Goal: Task Accomplishment & Management: Manage account settings

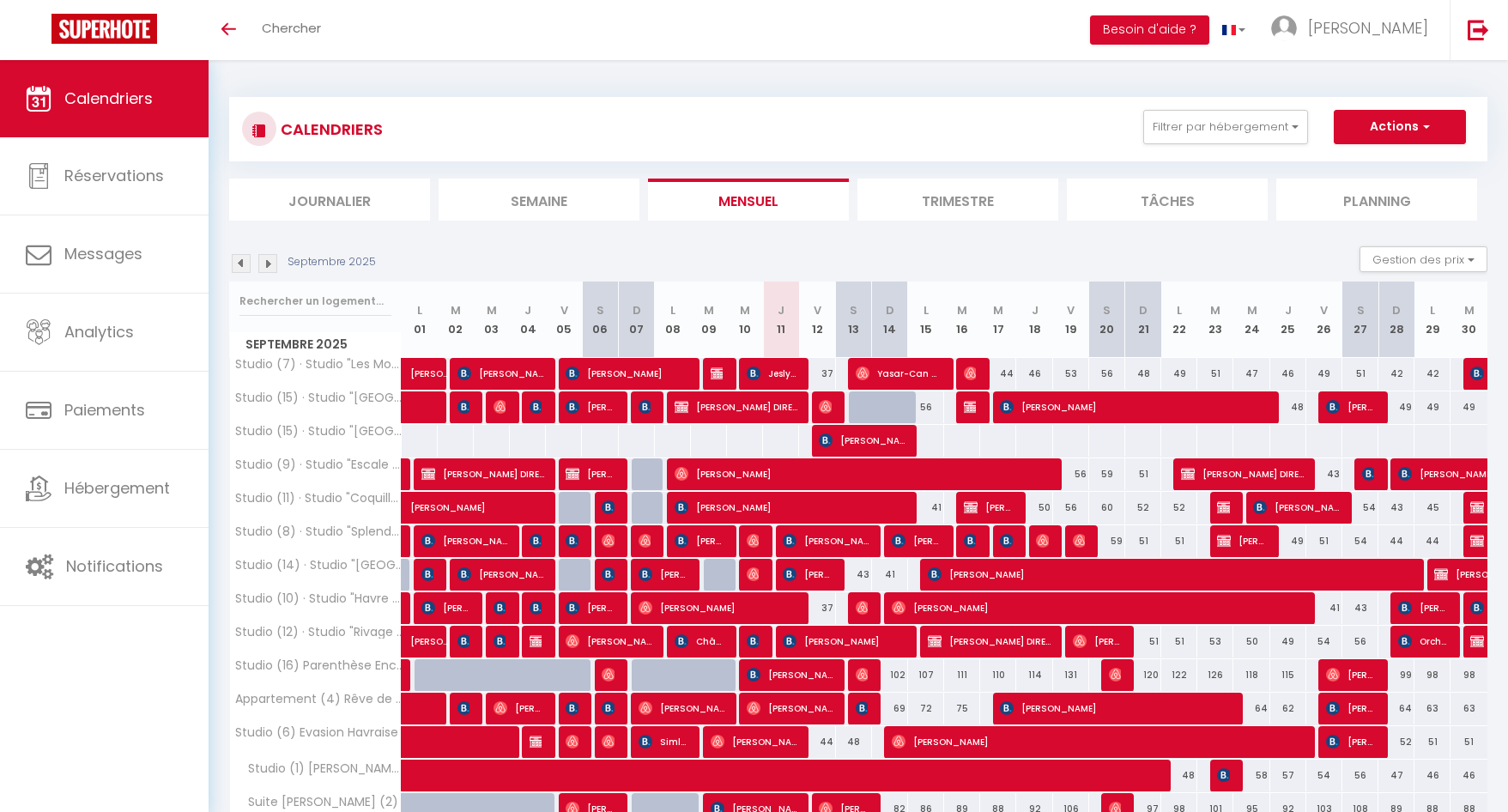
click at [1341, 211] on li "Planning" at bounding box center [1377, 199] width 201 height 42
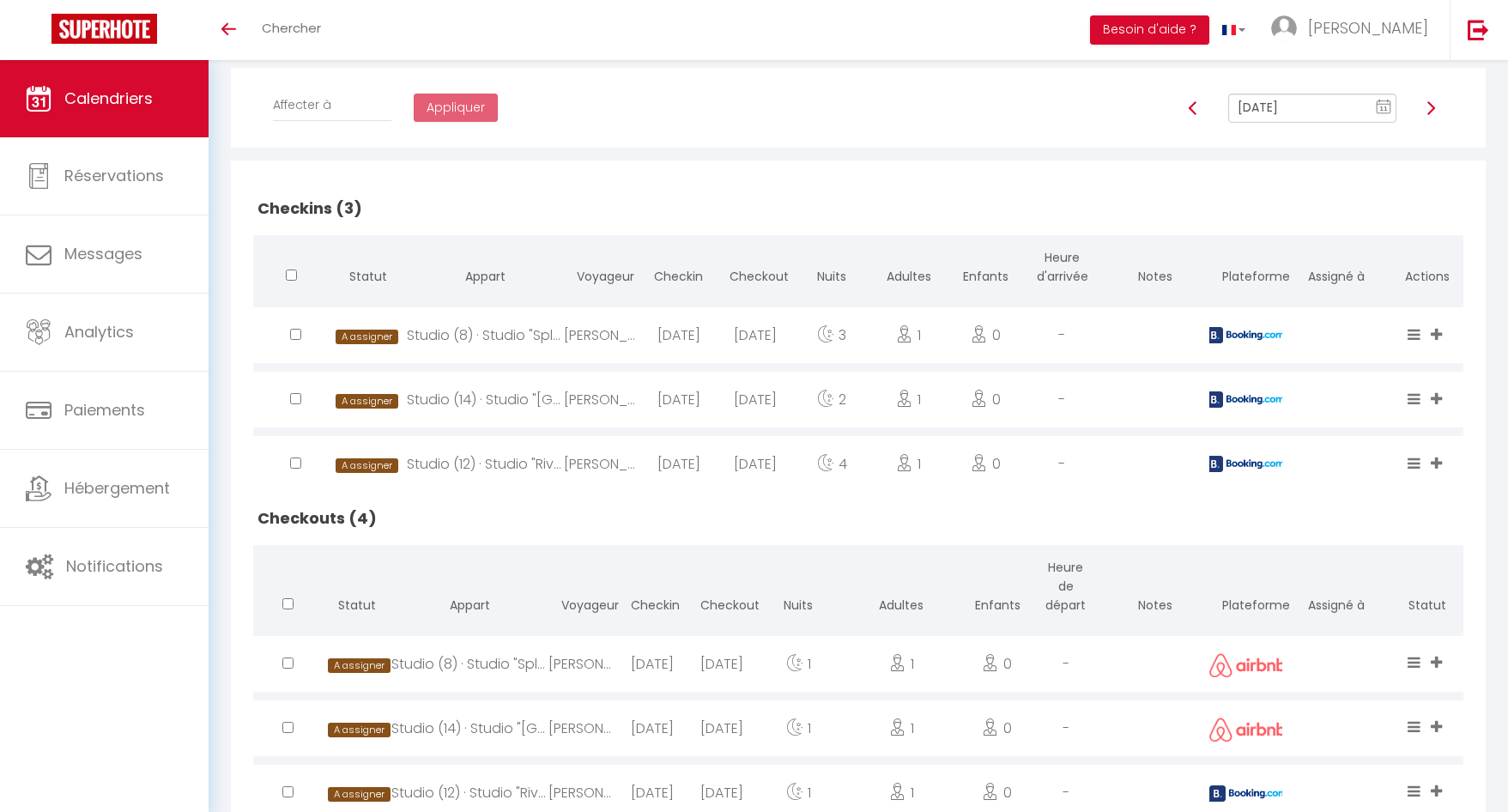
scroll to position [421, 0]
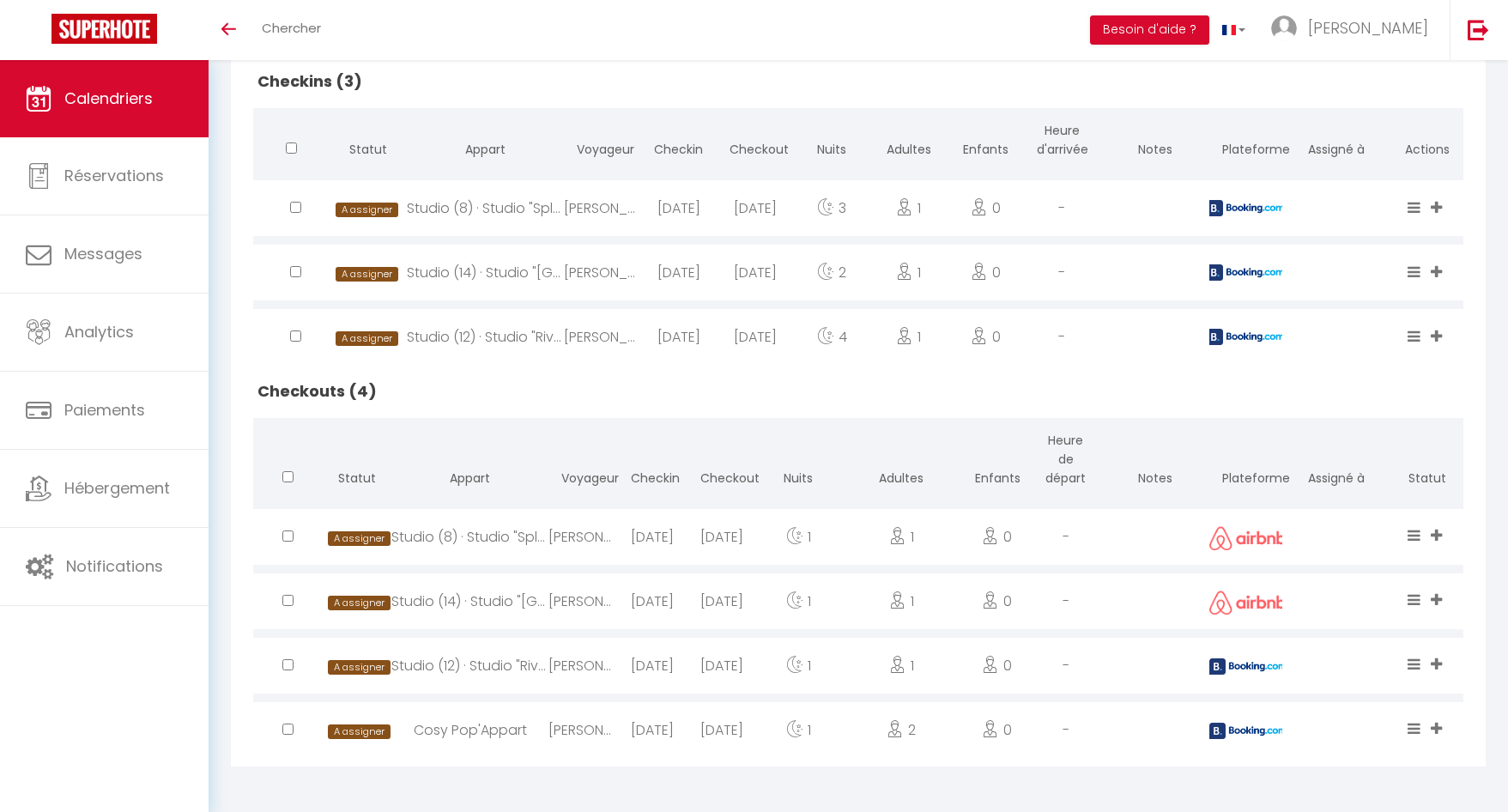
click at [725, 544] on div "[DATE]" at bounding box center [722, 536] width 69 height 55
select select "0"
select select "1"
select select
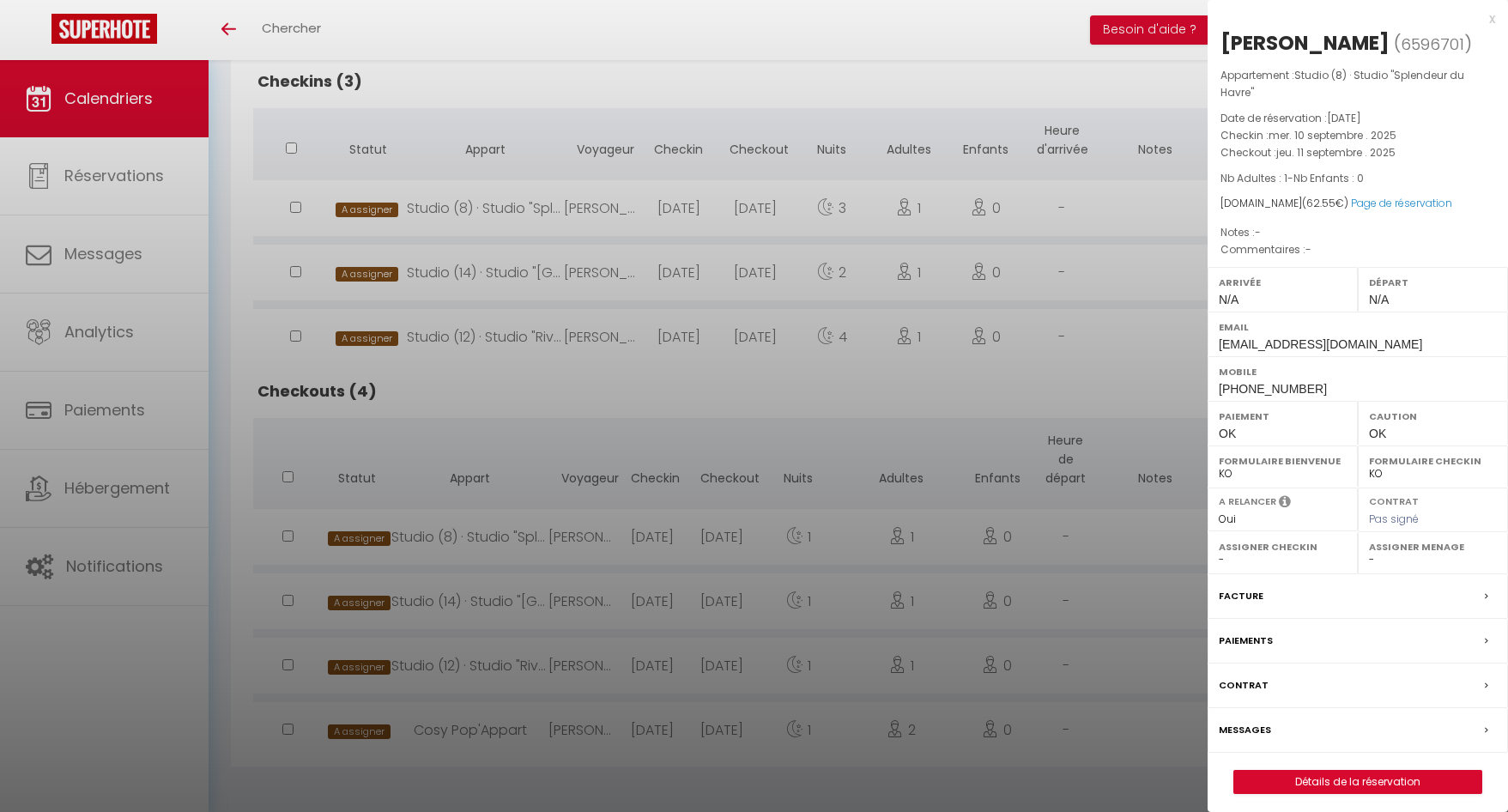
click at [1437, 562] on select "- Arrivée OK Départ OK Départ 11h Départ 12h Récup Argent" at bounding box center [1433, 559] width 128 height 15
select select "17973"
click at [1369, 552] on select "- Arrivée OK Départ OK Départ 11h Départ 12h Récup Argent" at bounding box center [1433, 559] width 128 height 15
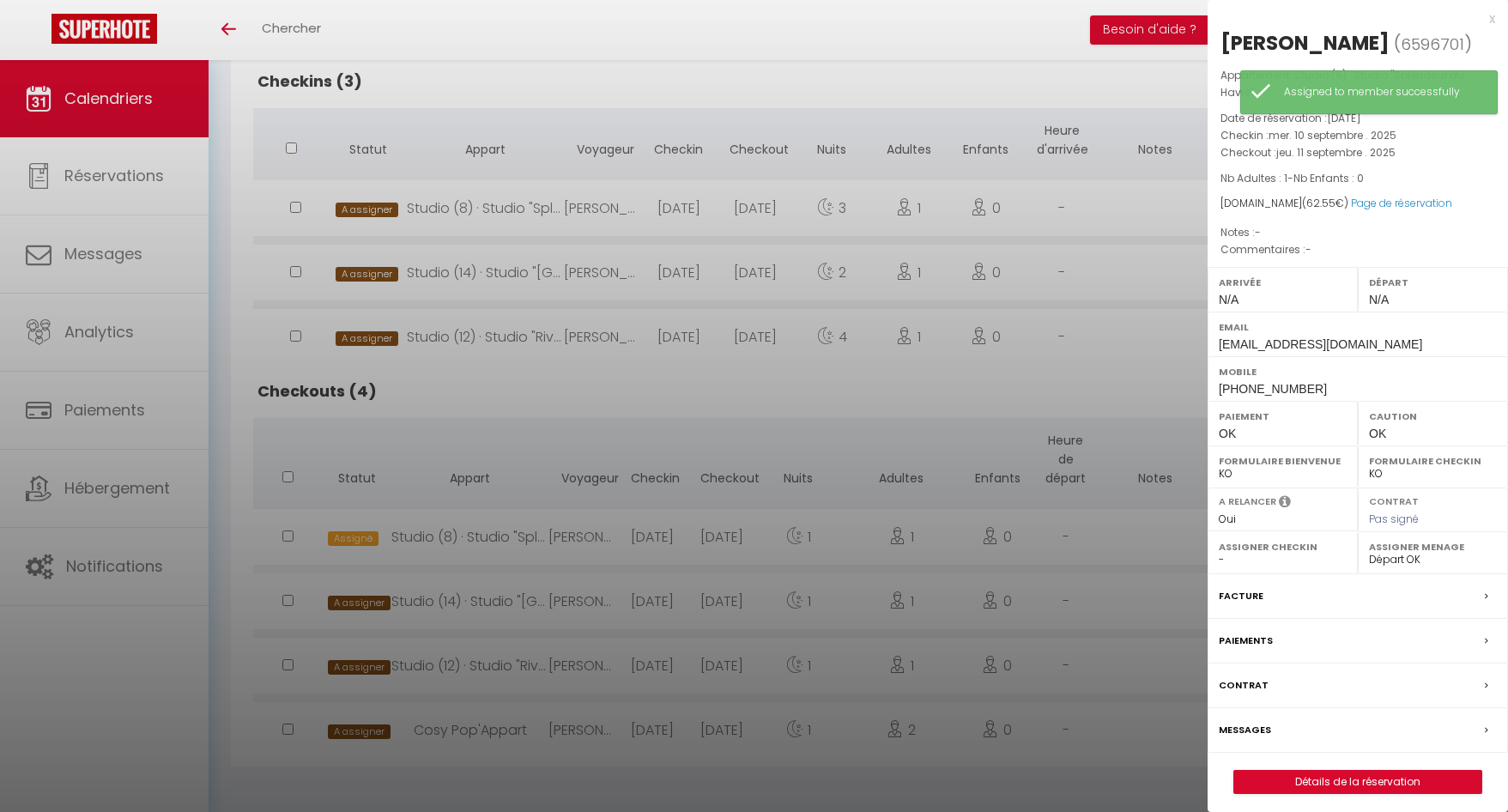
click at [592, 655] on div at bounding box center [754, 406] width 1508 height 812
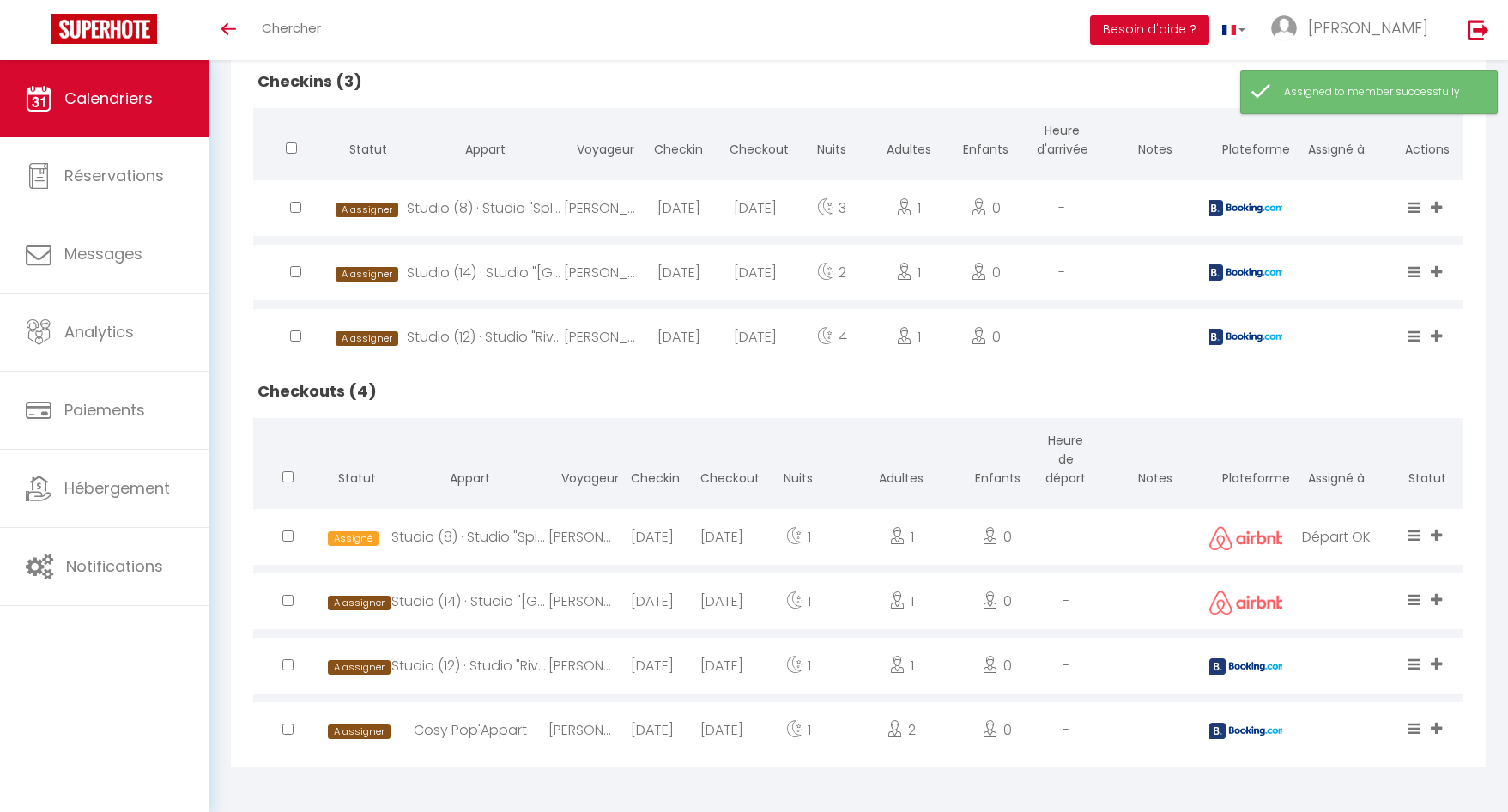
click at [601, 659] on div "[PERSON_NAME]" at bounding box center [583, 665] width 69 height 55
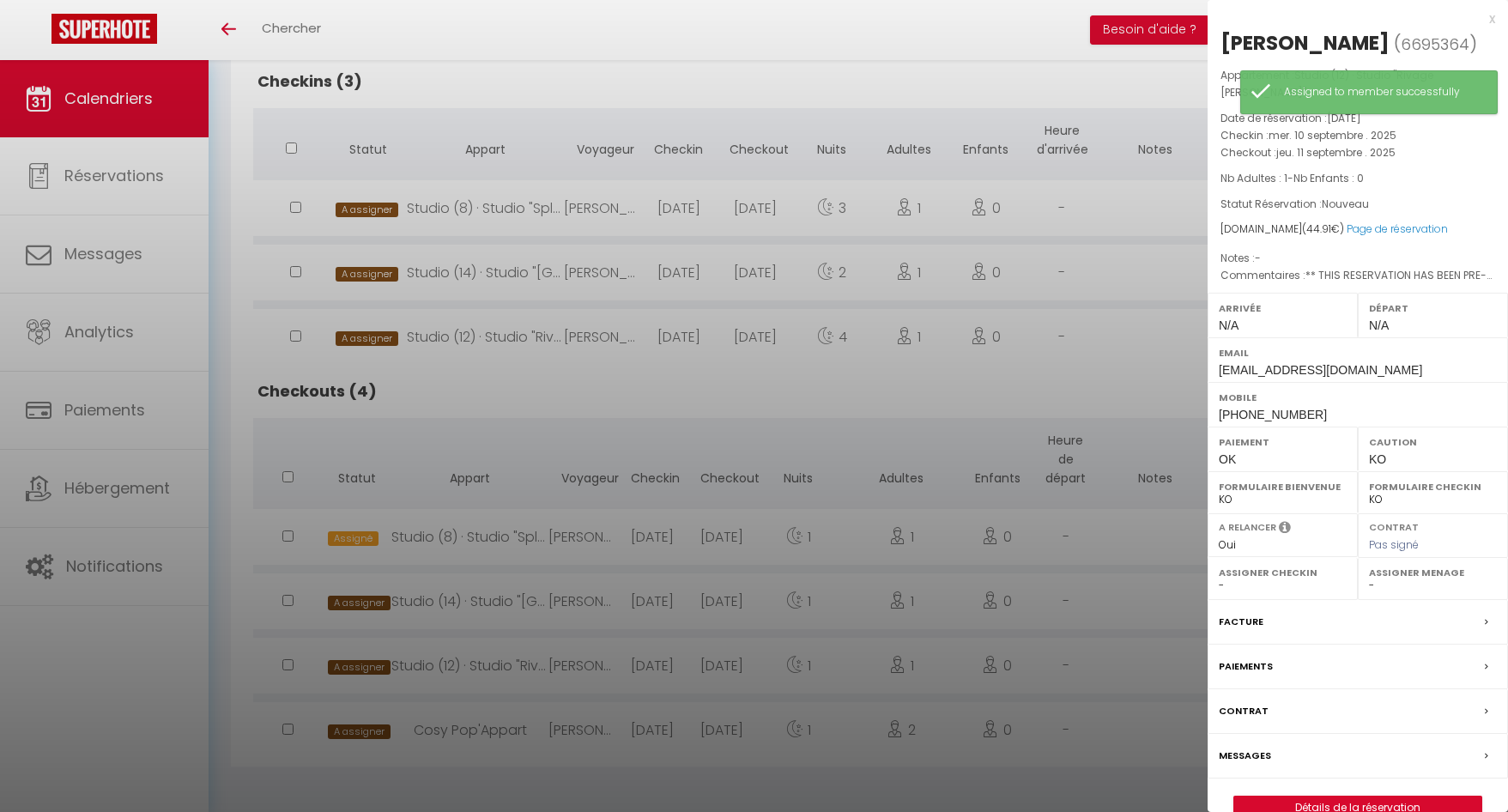
click at [1416, 577] on select "- Arrivée OK Départ OK Départ 11h Départ 12h Récup Argent" at bounding box center [1433, 585] width 128 height 15
select select "17973"
click at [1369, 577] on select "- Arrivée OK Départ OK Départ 11h Départ 12h Récup Argent" at bounding box center [1433, 585] width 128 height 15
